Goal: Information Seeking & Learning: Learn about a topic

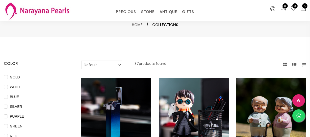
select select "INR"
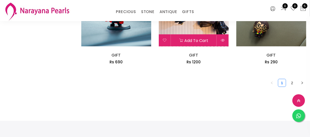
scroll to position [596, 0]
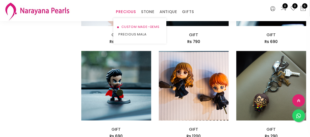
click at [133, 25] on link "CUSTOM MADE-GEMS" at bounding box center [139, 27] width 43 height 8
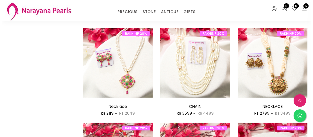
scroll to position [435, 0]
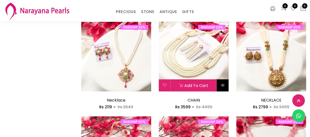
click at [225, 85] on button at bounding box center [223, 86] width 12 height 12
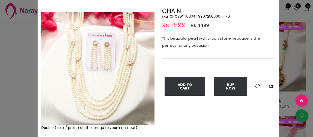
scroll to position [23, 0]
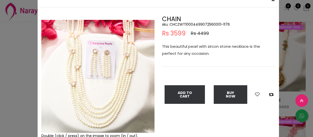
click at [7, 77] on div "× Close Double (click / press) on the image to zoom (in / out). CHAIN sku : CHC…" at bounding box center [156, 68] width 313 height 137
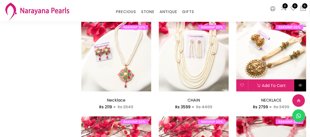
click at [299, 83] on icon at bounding box center [300, 85] width 4 height 4
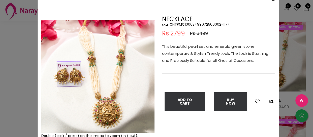
click at [15, 69] on div "× Close Double (click / press) on the image to zoom (in / out). NECKLACE sku : …" at bounding box center [156, 68] width 313 height 137
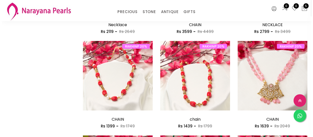
scroll to position [527, 0]
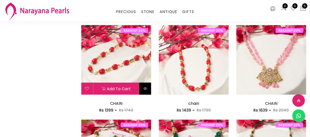
click at [145, 91] on icon at bounding box center [145, 89] width 4 height 4
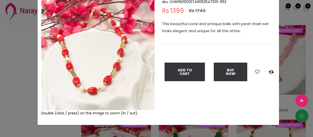
scroll to position [46, 0]
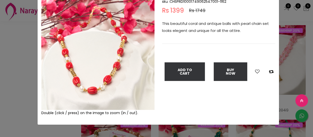
click at [21, 76] on div "× Close Double (click / press) on the image to zoom (in / out). CHAIN sku : CHS…" at bounding box center [156, 68] width 313 height 137
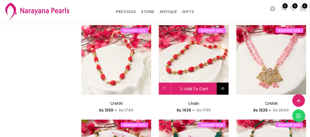
click at [221, 90] on icon at bounding box center [222, 89] width 4 height 4
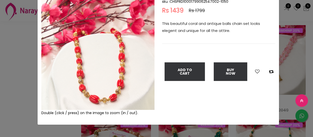
click at [19, 87] on div "× Close Double (click / press) on the image to zoom (in / out). chain sku : CHS…" at bounding box center [156, 68] width 313 height 137
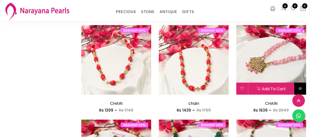
click at [299, 87] on icon at bounding box center [300, 89] width 4 height 4
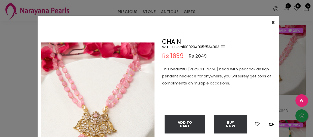
click at [0, 59] on div "× Close Double (click / press) on the image to zoom (in / out). CHAIN sku : CHS…" at bounding box center [156, 68] width 313 height 137
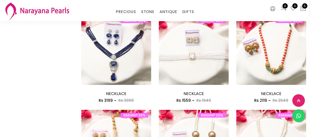
scroll to position [252, 0]
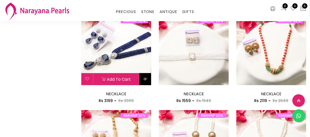
click at [143, 81] on button at bounding box center [145, 79] width 12 height 12
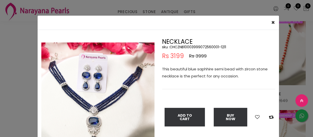
click at [87, 78] on img at bounding box center [97, 99] width 113 height 113
click at [86, 78] on img at bounding box center [97, 99] width 113 height 113
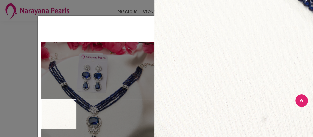
click at [28, 110] on div "× Close Double (click / press) on the image to zoom (in / out). NECKLACE sku : …" at bounding box center [156, 68] width 313 height 137
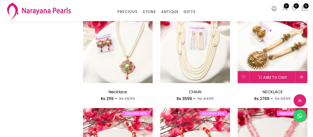
scroll to position [458, 0]
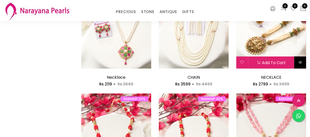
click at [301, 64] on icon at bounding box center [300, 63] width 4 height 4
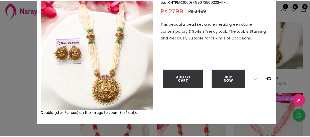
scroll to position [46, 0]
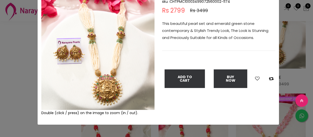
click at [106, 82] on img at bounding box center [97, 53] width 113 height 113
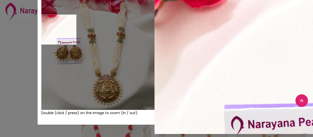
click at [20, 33] on div "× Close Double (click / press) on the image to zoom (in / out). NECKLACE sku : …" at bounding box center [156, 68] width 313 height 137
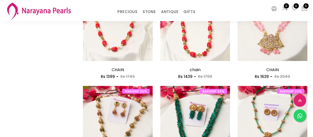
scroll to position [573, 0]
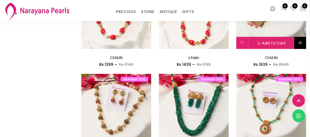
click at [300, 41] on icon at bounding box center [300, 43] width 4 height 4
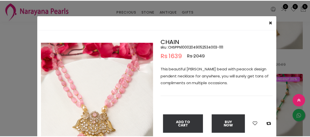
scroll to position [46, 0]
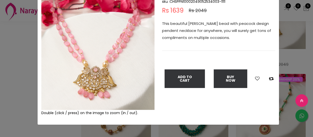
click at [0, 82] on div "× Close Double (click / press) on the image to zoom (in / out). CHAIN sku : CHS…" at bounding box center [156, 68] width 313 height 137
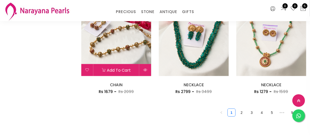
scroll to position [642, 0]
